Goal: Find contact information: Find contact information

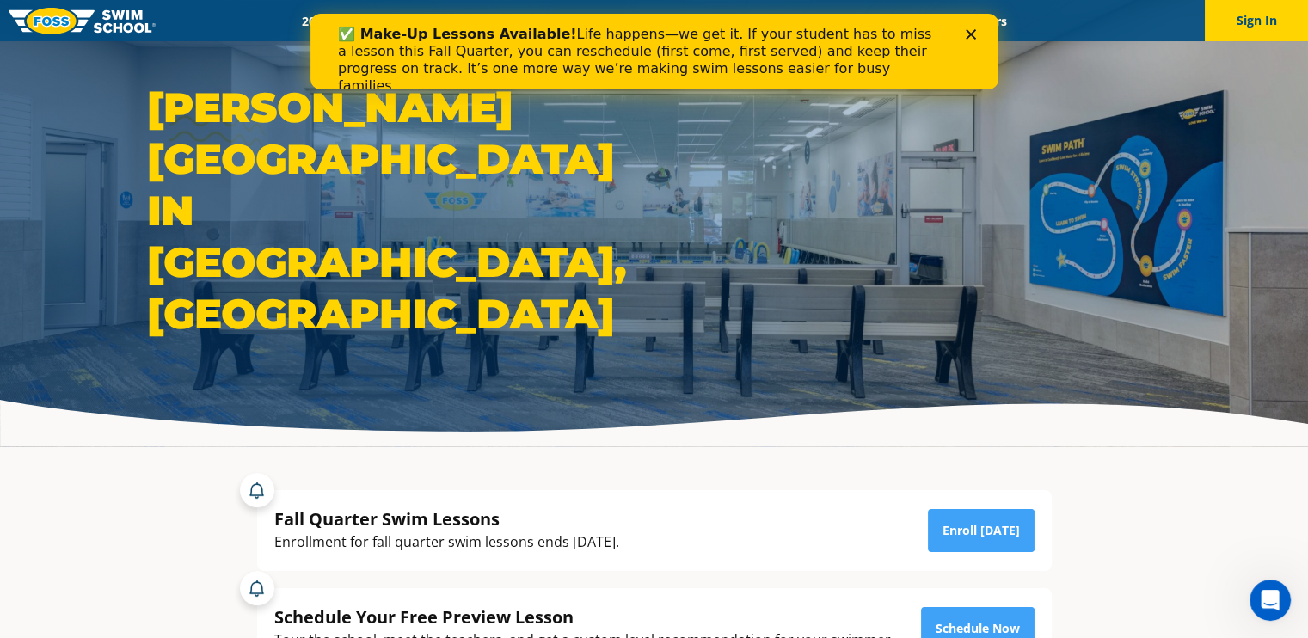
click at [966, 34] on icon "Close" at bounding box center [970, 34] width 10 height 10
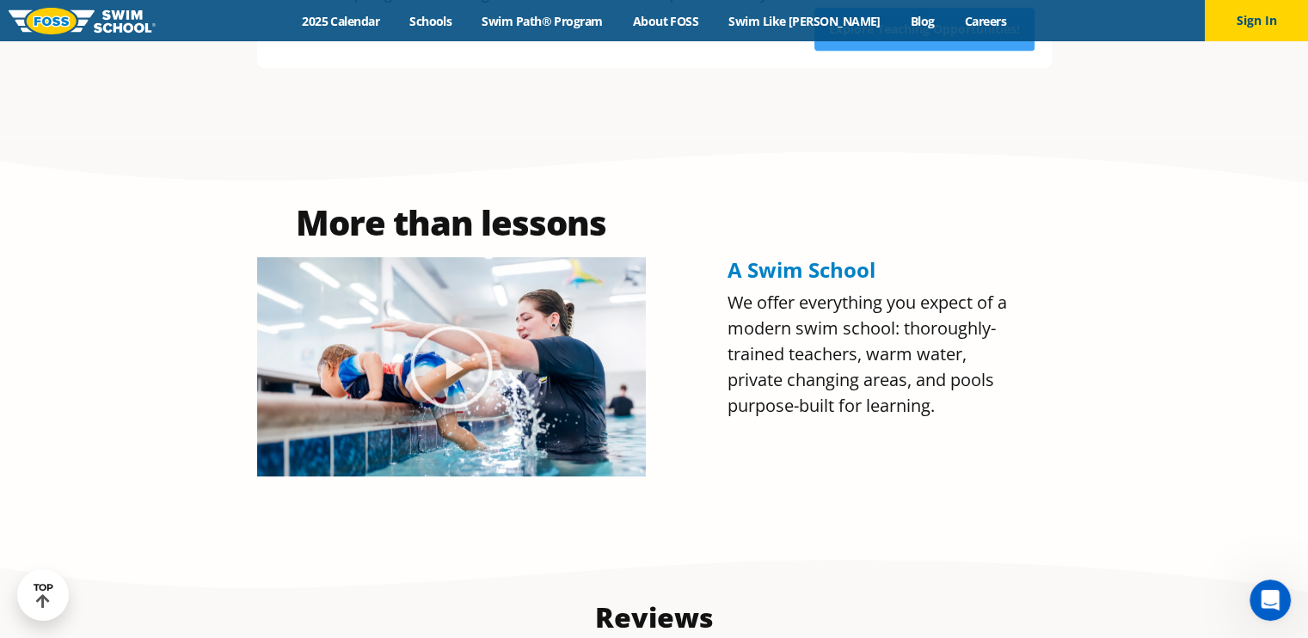
scroll to position [860, 0]
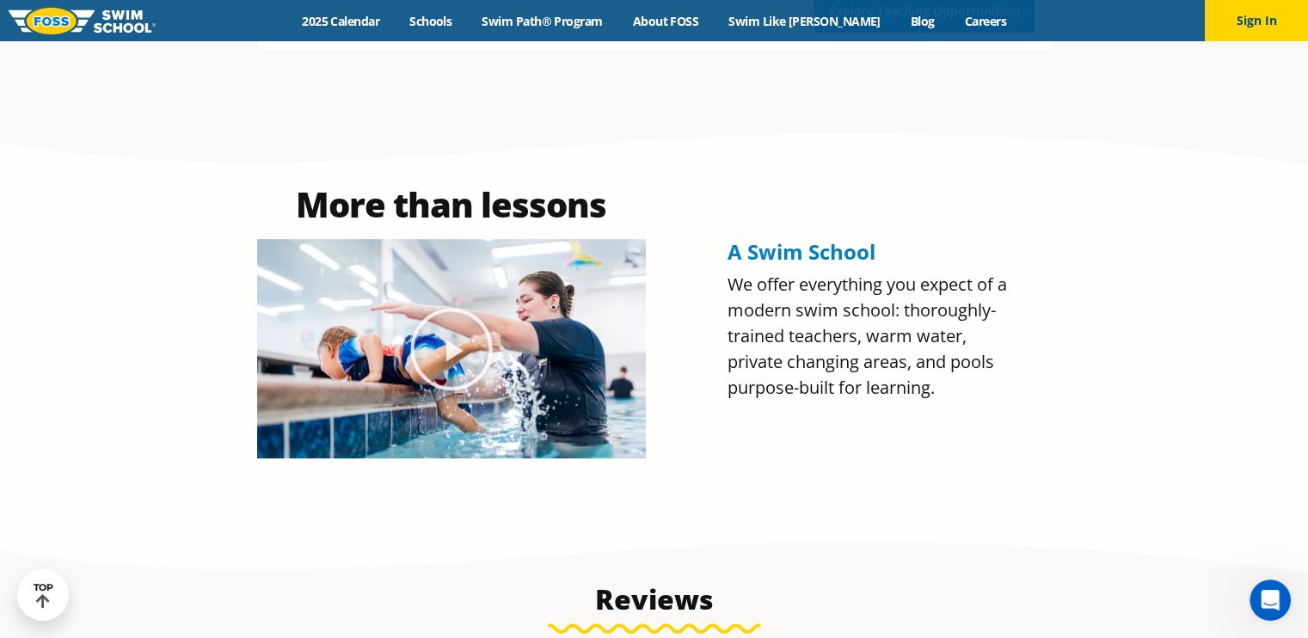
click at [451, 316] on icon "Play Video" at bounding box center [451, 349] width 86 height 86
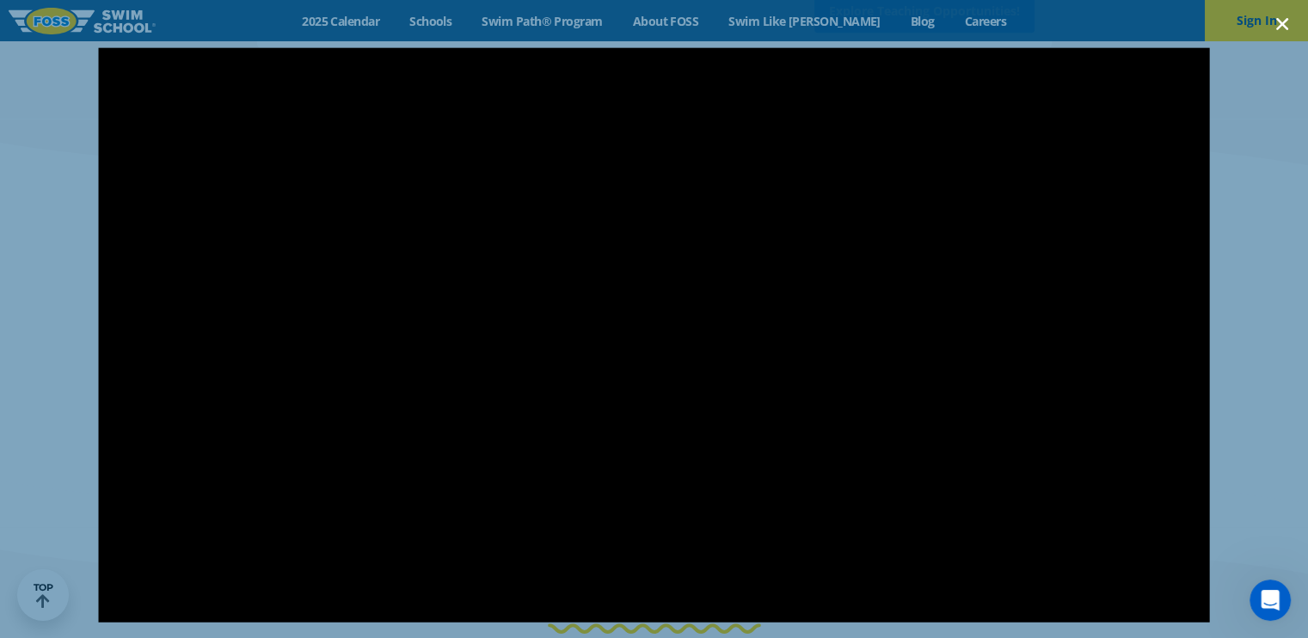
click at [1279, 20] on icon "Close (Esc)" at bounding box center [1281, 23] width 17 height 17
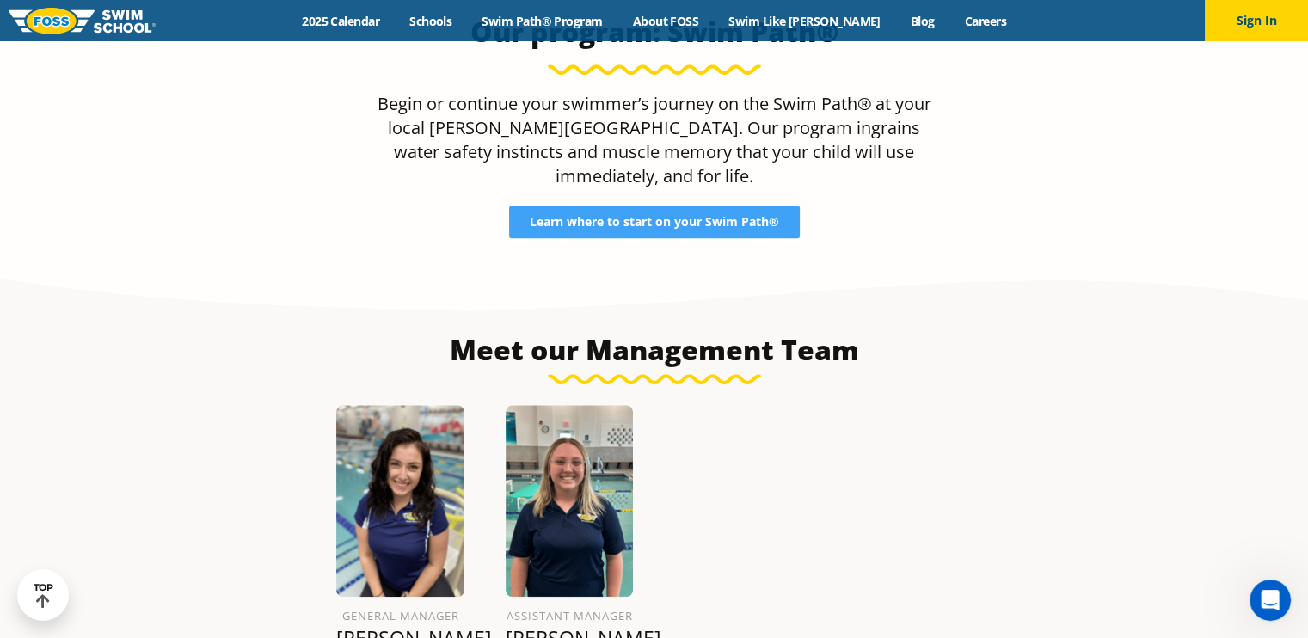
scroll to position [1830, 0]
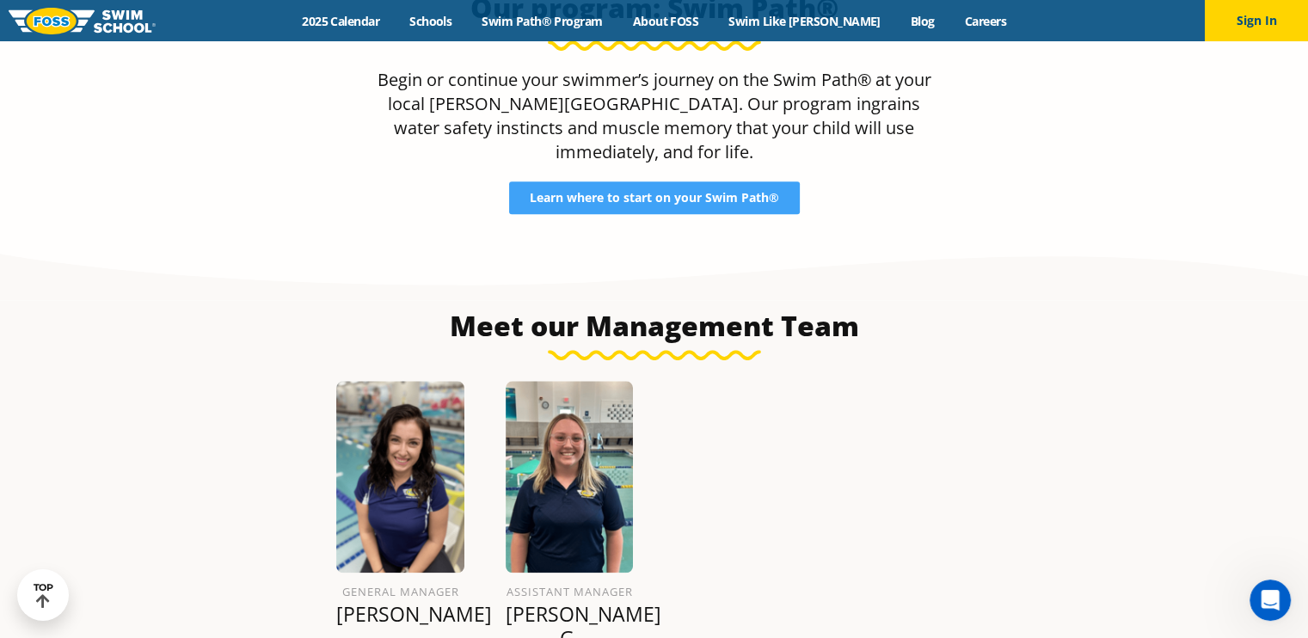
click at [419, 414] on img at bounding box center [400, 477] width 128 height 192
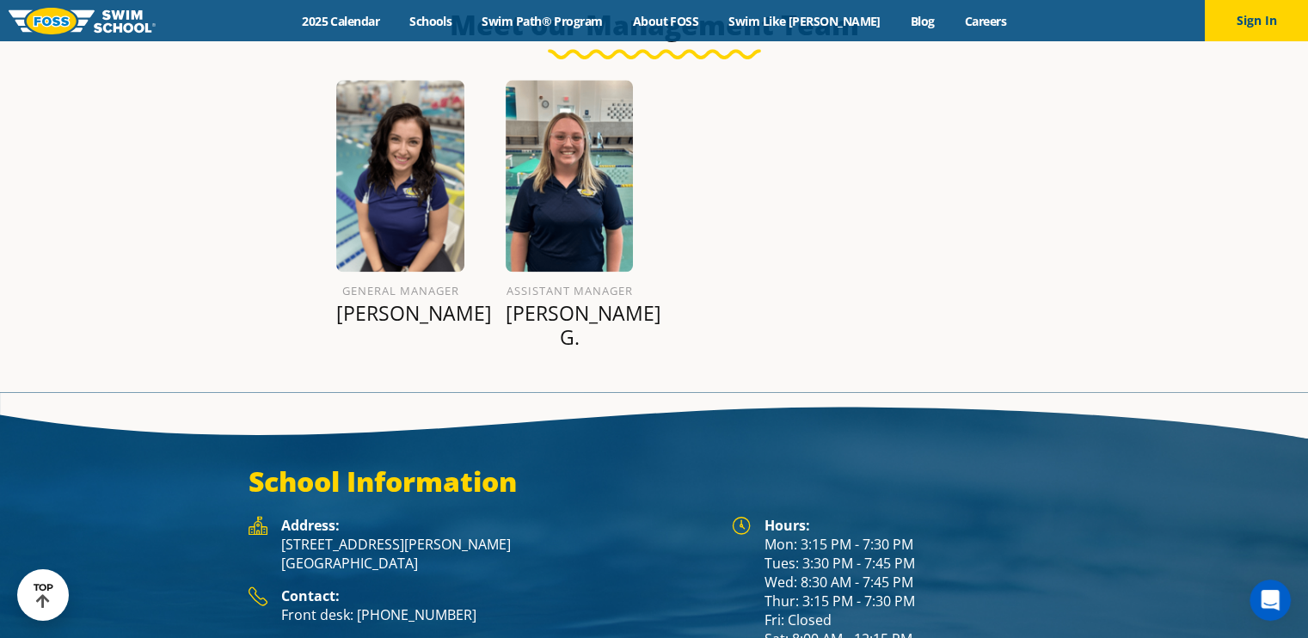
scroll to position [2155, 0]
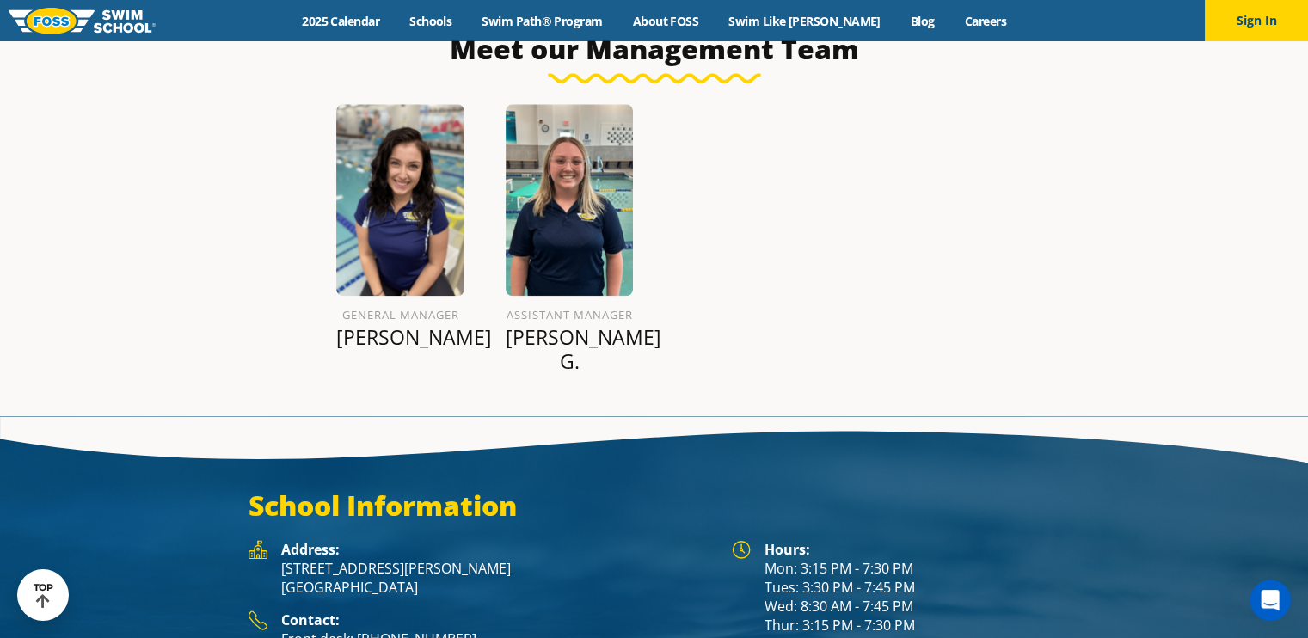
click at [402, 136] on img at bounding box center [400, 200] width 128 height 192
click at [401, 137] on img at bounding box center [400, 200] width 128 height 192
drag, startPoint x: 395, startPoint y: 261, endPoint x: 408, endPoint y: 267, distance: 14.2
click at [400, 325] on p "[PERSON_NAME]" at bounding box center [400, 337] width 128 height 24
click at [871, 213] on div "General Manager [PERSON_NAME] Assistant Manager [PERSON_NAME]" at bounding box center [654, 245] width 677 height 324
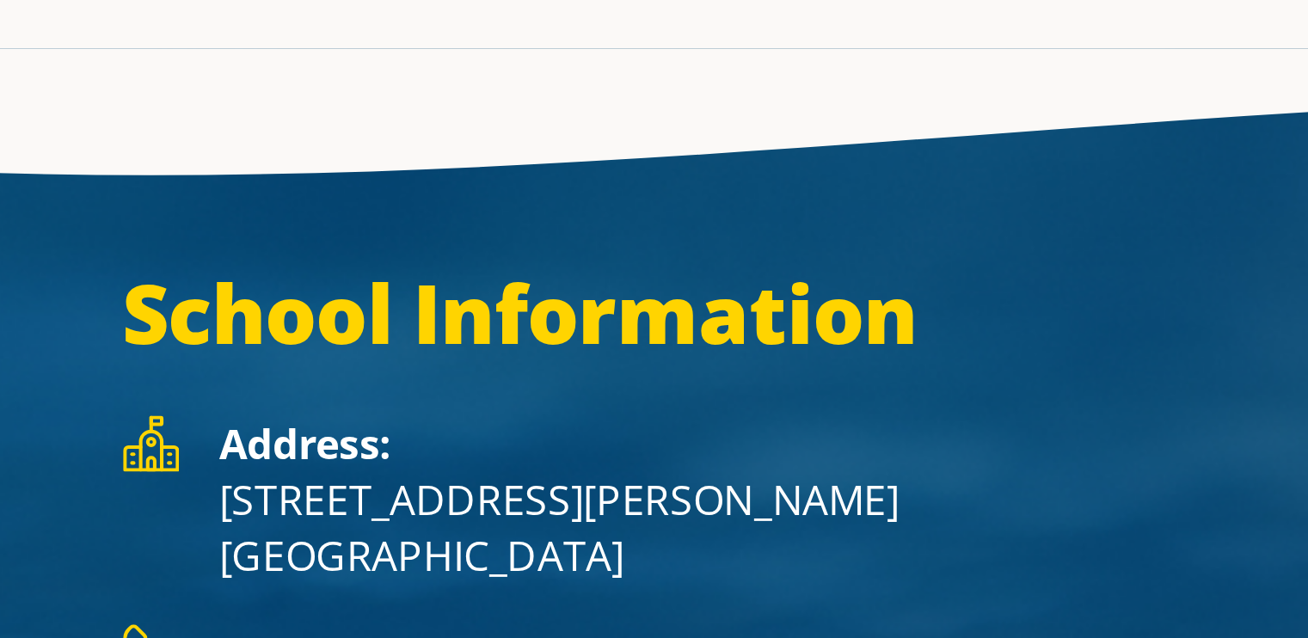
scroll to position [2142, 0]
